Goal: Find specific page/section: Find specific page/section

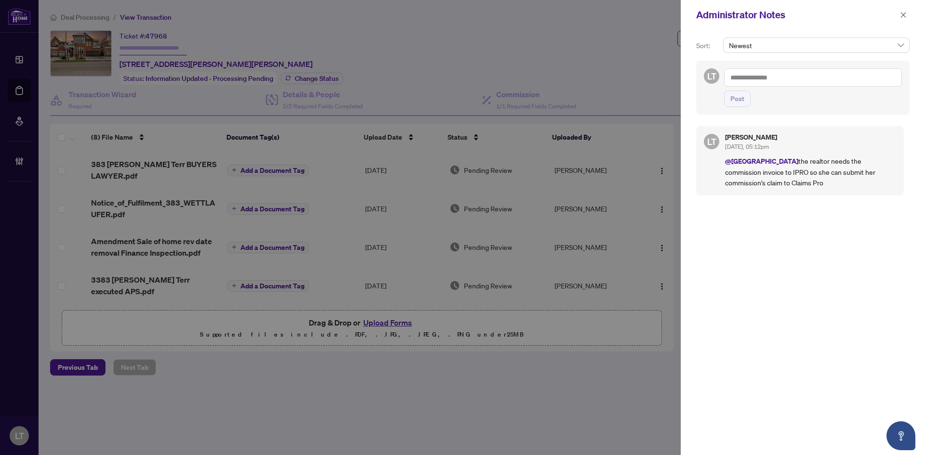
scroll to position [149, 0]
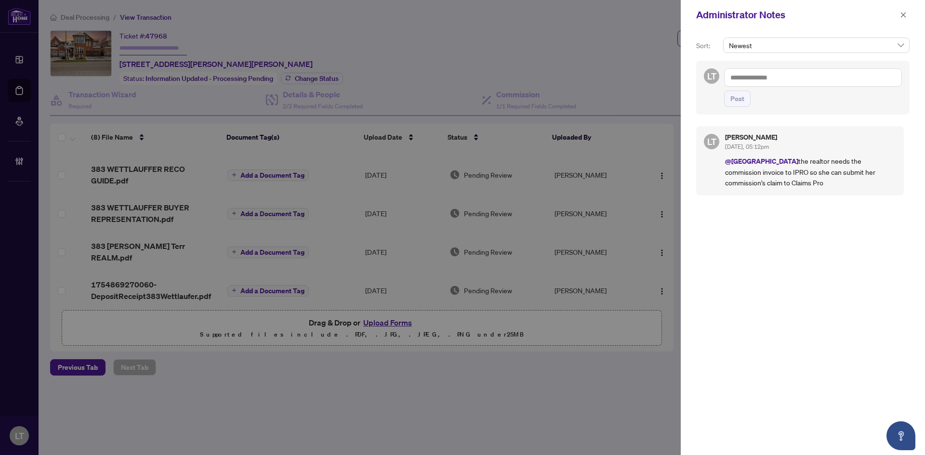
drag, startPoint x: 900, startPoint y: 16, endPoint x: 786, endPoint y: 18, distance: 113.7
click at [899, 16] on button "button" at bounding box center [903, 15] width 13 height 12
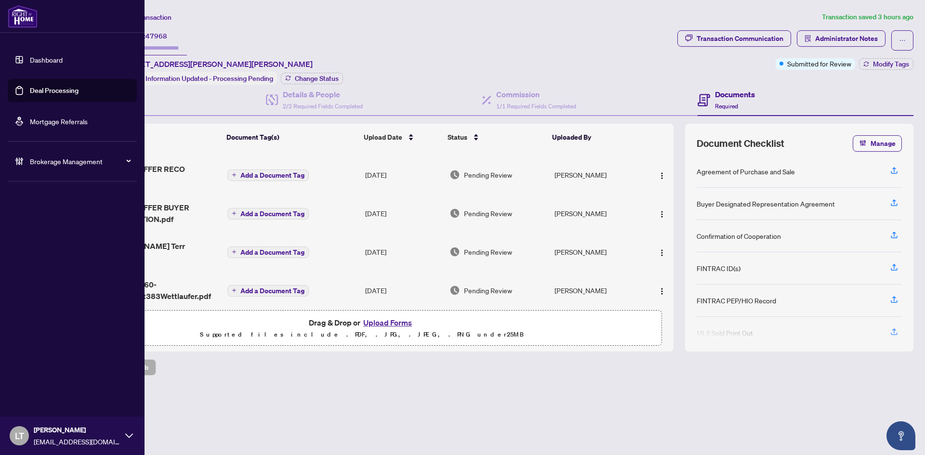
click at [50, 18] on div at bounding box center [72, 16] width 145 height 33
drag, startPoint x: 35, startPoint y: 64, endPoint x: 40, endPoint y: 62, distance: 5.0
click at [35, 64] on link "Dashboard" at bounding box center [46, 59] width 33 height 9
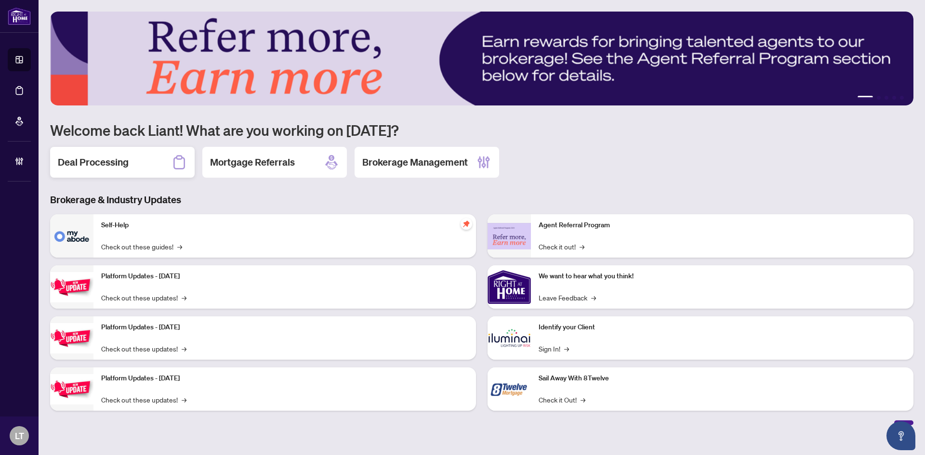
click at [105, 159] on h2 "Deal Processing" at bounding box center [93, 162] width 71 height 13
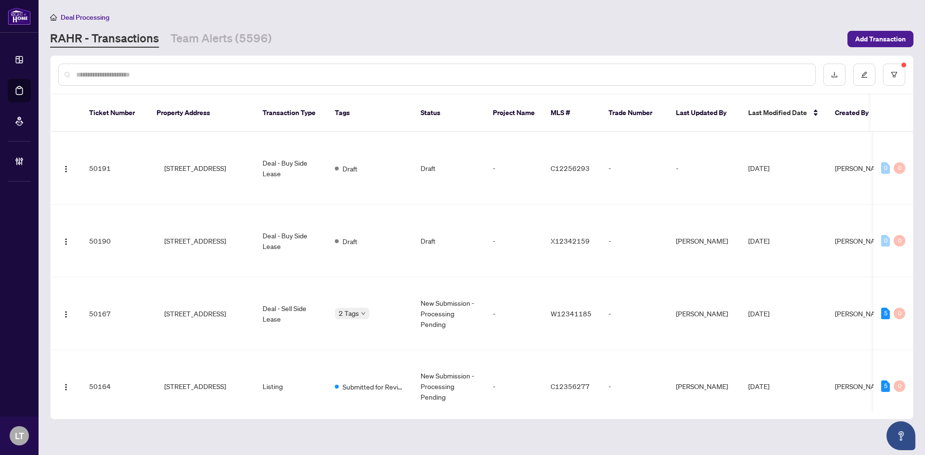
click at [92, 74] on input "text" at bounding box center [442, 74] width 732 height 11
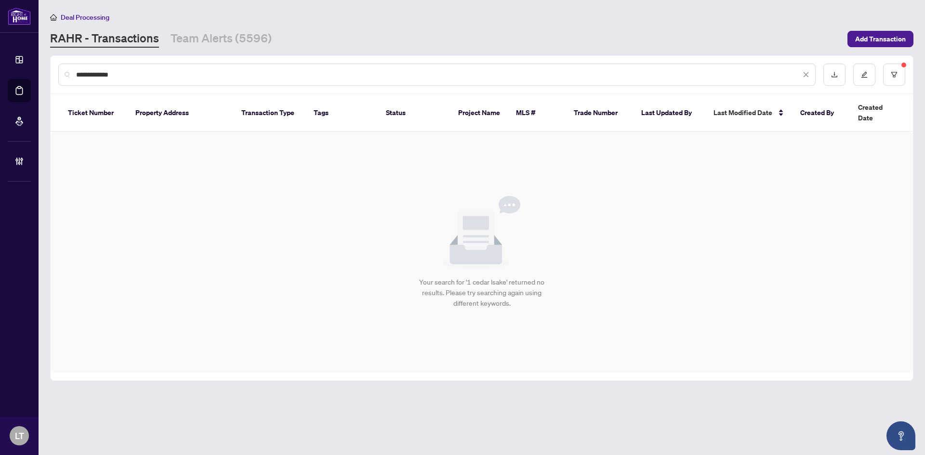
click at [104, 74] on input "**********" at bounding box center [438, 74] width 725 height 11
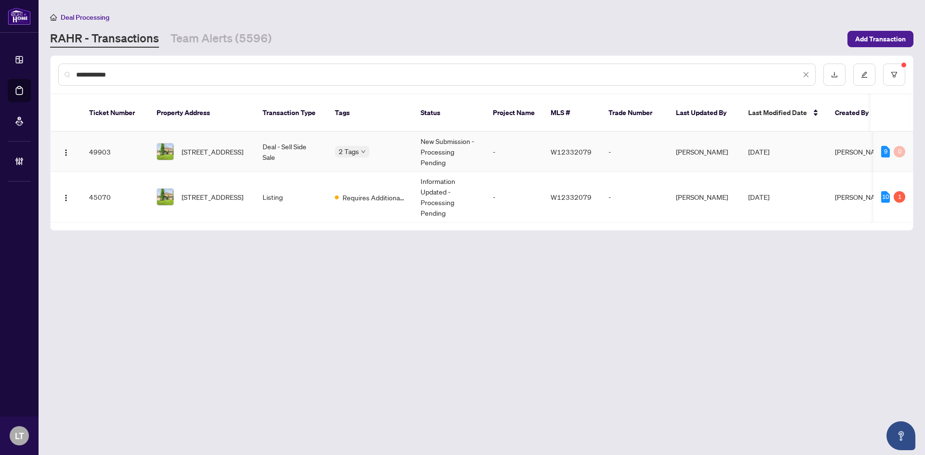
type input "**********"
click at [274, 145] on td "Deal - Sell Side Sale" at bounding box center [291, 152] width 72 height 40
